Goal: Information Seeking & Learning: Learn about a topic

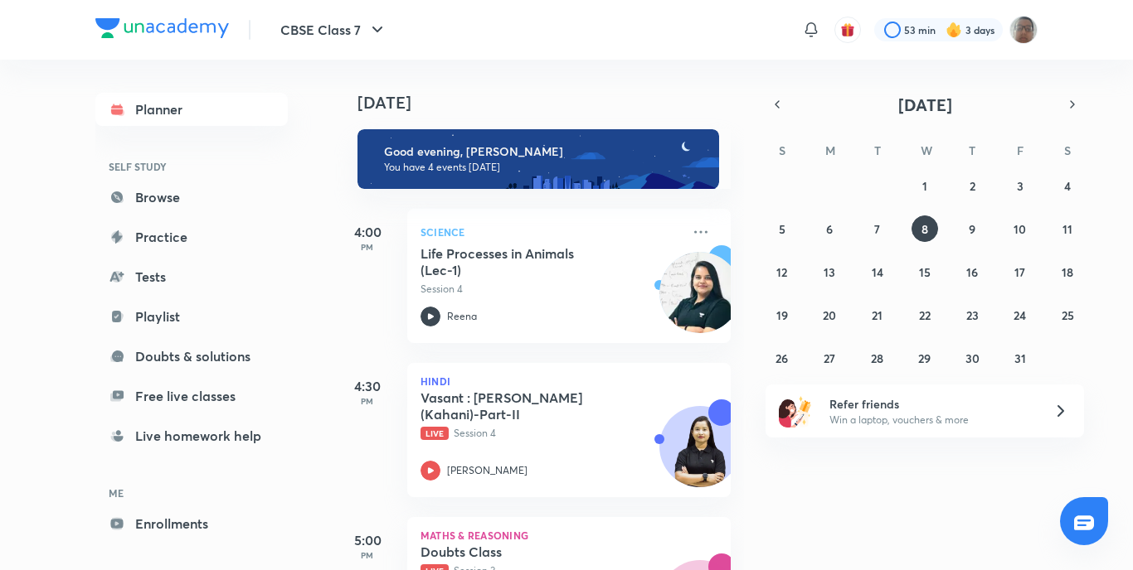
scroll to position [83, 0]
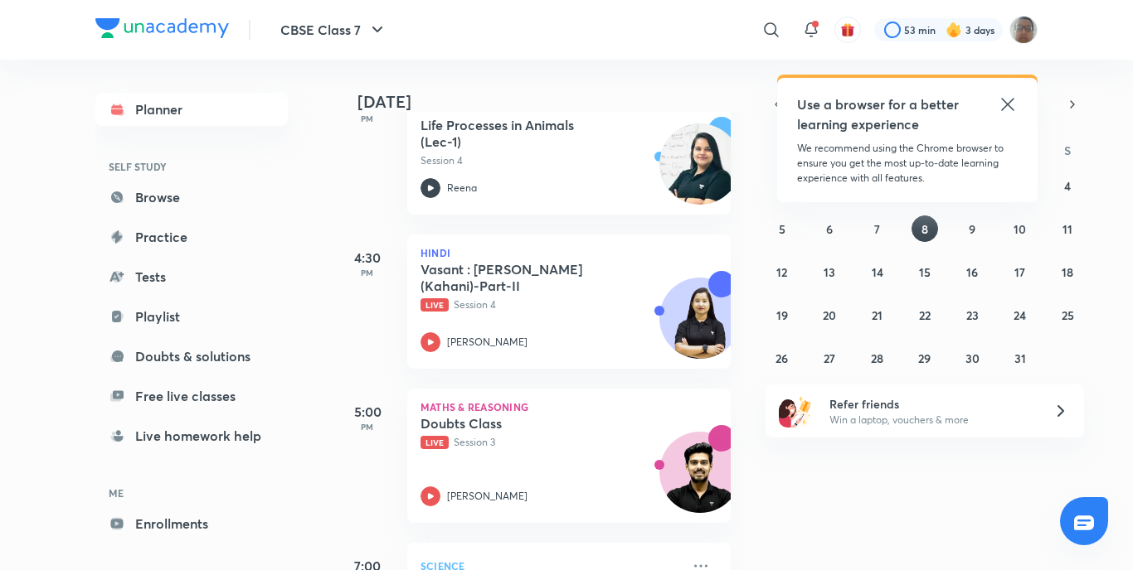
scroll to position [166, 0]
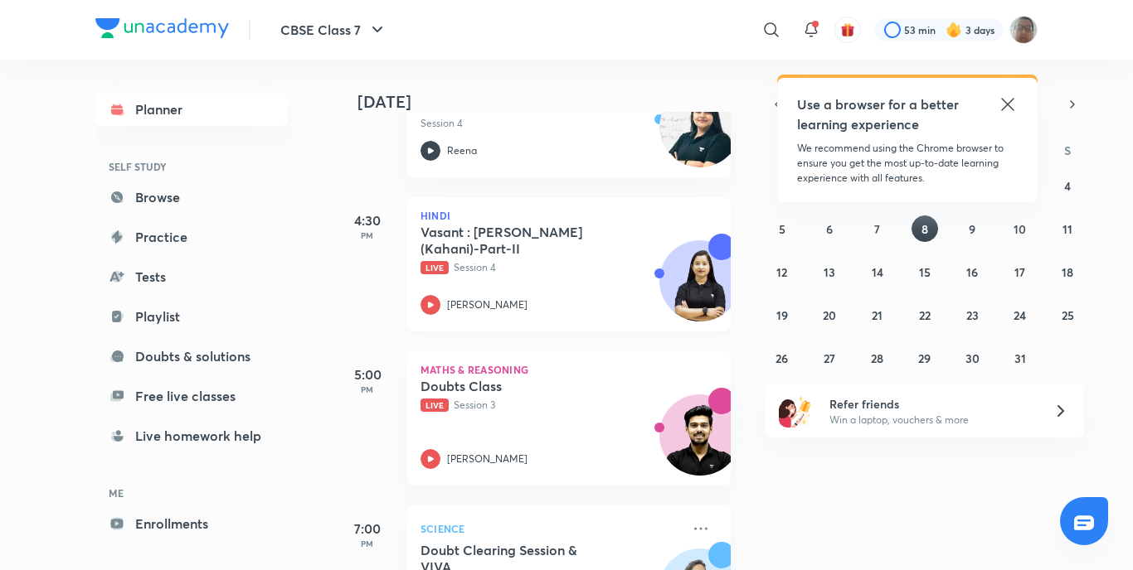
click at [439, 302] on icon at bounding box center [430, 305] width 20 height 20
click at [436, 302] on icon at bounding box center [430, 305] width 20 height 20
